Goal: Information Seeking & Learning: Learn about a topic

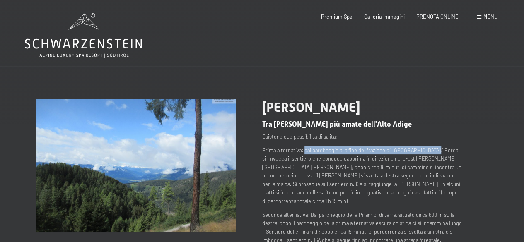
drag, startPoint x: 304, startPoint y: 150, endPoint x: 426, endPoint y: 154, distance: 122.3
click at [426, 154] on p "Prima alternativa: dal parcheggio alla fine del frazione di [GEOGRAPHIC_DATA]/ …" at bounding box center [362, 175] width 200 height 59
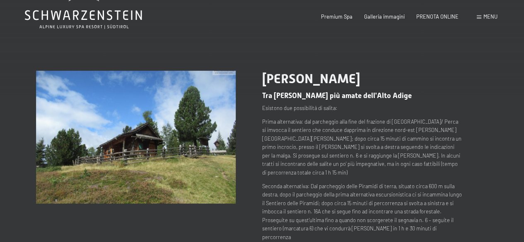
scroll to position [41, 0]
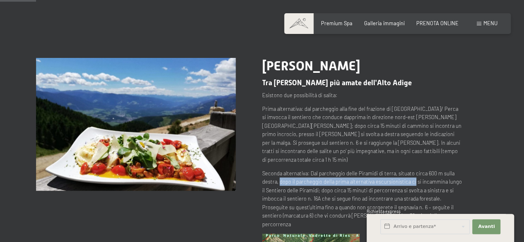
drag, startPoint x: 278, startPoint y: 172, endPoint x: 412, endPoint y: 173, distance: 133.9
click at [412, 173] on p "Seconda alternativa: Dal parcheggio delle Piramidi di terra, situato circa 600 …" at bounding box center [362, 198] width 200 height 59
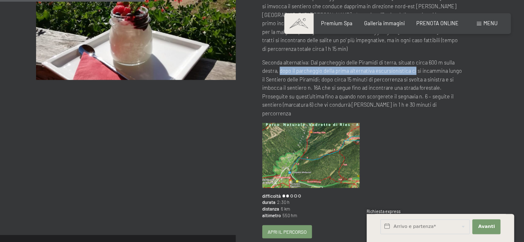
scroll to position [166, 0]
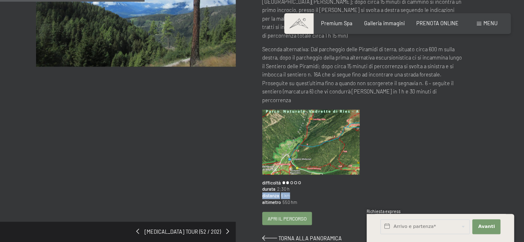
drag, startPoint x: 260, startPoint y: 178, endPoint x: 318, endPoint y: 179, distance: 58.4
click at [318, 179] on div "[MEDICAL_DATA] tour (52 / 202) slide 6 of 5 [PERSON_NAME] Tra [PERSON_NAME] più…" at bounding box center [262, 88] width 453 height 309
click at [318, 193] on div "distanza 6 km" at bounding box center [362, 196] width 200 height 7
drag, startPoint x: 309, startPoint y: 185, endPoint x: 262, endPoint y: 175, distance: 47.9
click at [262, 180] on div "difficoltà durata 2:30 h distanza 6 km altimetro 550 hm" at bounding box center [362, 193] width 200 height 26
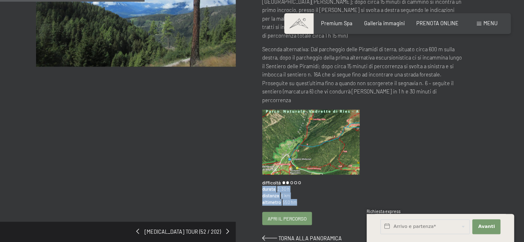
click at [262, 186] on span "durata" at bounding box center [268, 189] width 13 height 7
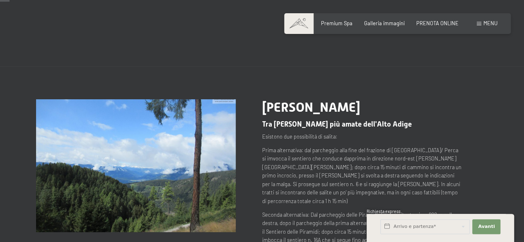
scroll to position [41, 0]
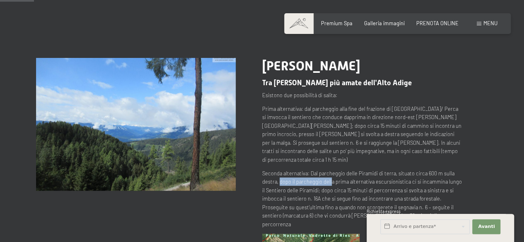
drag, startPoint x: 280, startPoint y: 172, endPoint x: 329, endPoint y: 172, distance: 49.3
click at [329, 172] on p "Seconda alternativa: Dal parcheggio delle Piramidi di terra, situato circa 600 …" at bounding box center [362, 198] width 200 height 59
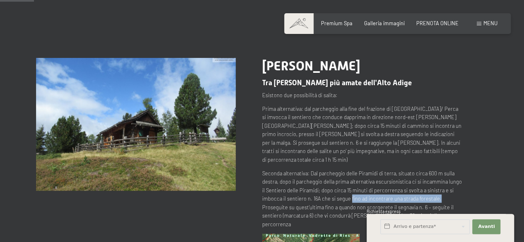
drag, startPoint x: 349, startPoint y: 189, endPoint x: 453, endPoint y: 193, distance: 103.7
click at [453, 193] on p "Seconda alternativa: Dal parcheggio delle Piramidi di terra, situato circa 600 …" at bounding box center [362, 198] width 200 height 59
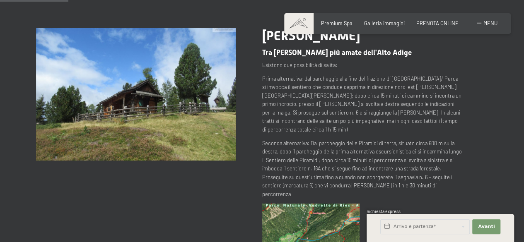
scroll to position [83, 0]
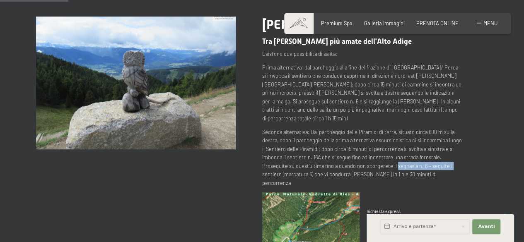
drag, startPoint x: 394, startPoint y: 157, endPoint x: 478, endPoint y: 161, distance: 84.6
click at [478, 161] on div "[PERSON_NAME] Tra [PERSON_NAME] più amate dell'Alto Adige Esistono due possibil…" at bounding box center [375, 171] width 226 height 309
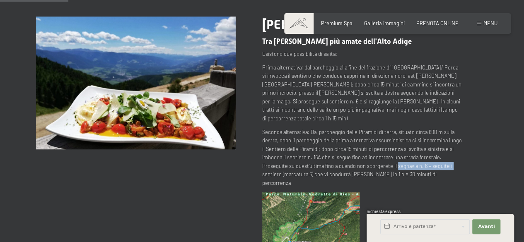
click at [478, 161] on div "[PERSON_NAME] Tra [PERSON_NAME] più amate dell'Alto Adige Esistono due possibil…" at bounding box center [375, 171] width 226 height 309
